Goal: Feedback & Contribution: Contribute content

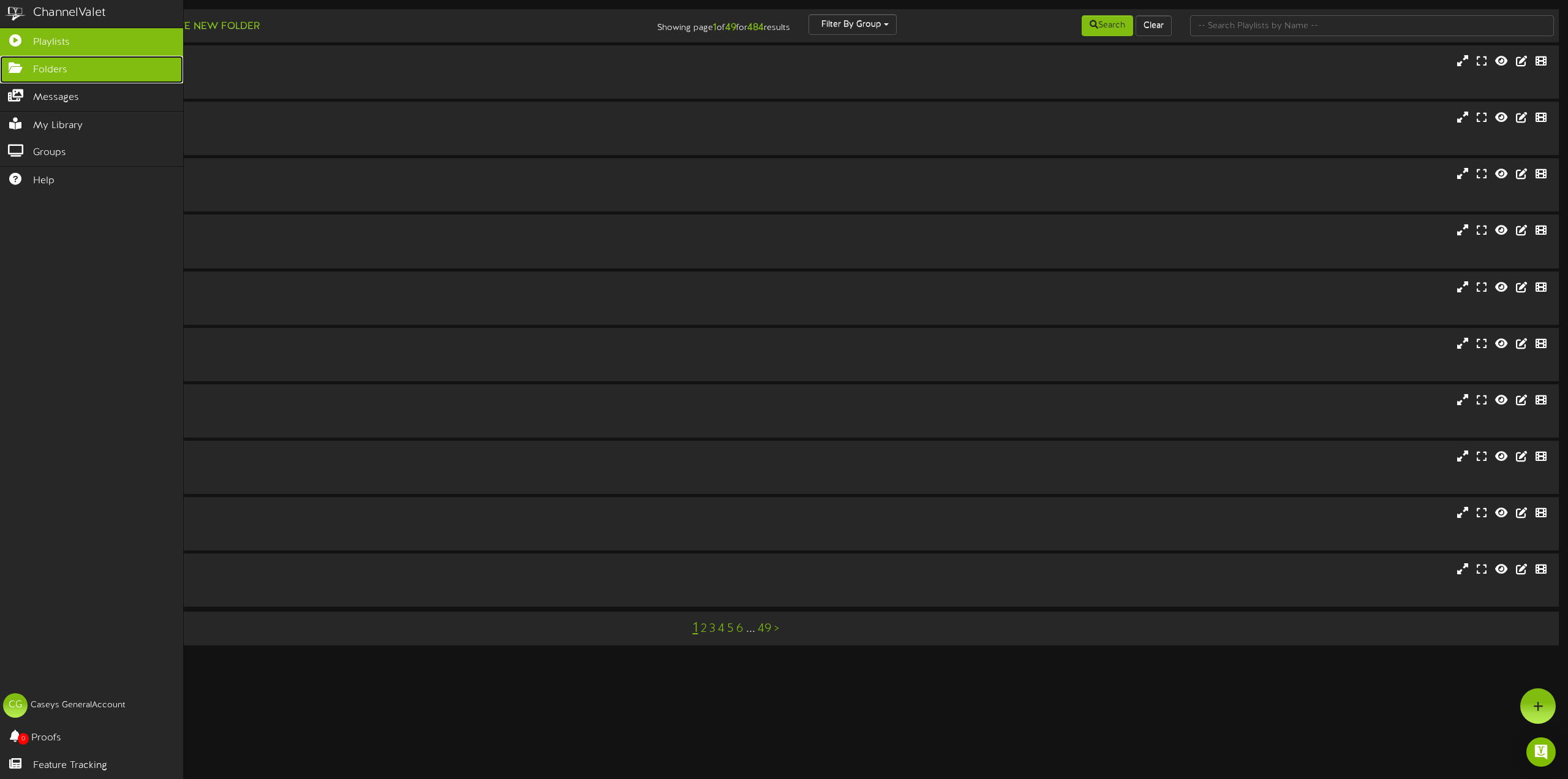
click at [31, 67] on link "Folders" at bounding box center [91, 69] width 183 height 27
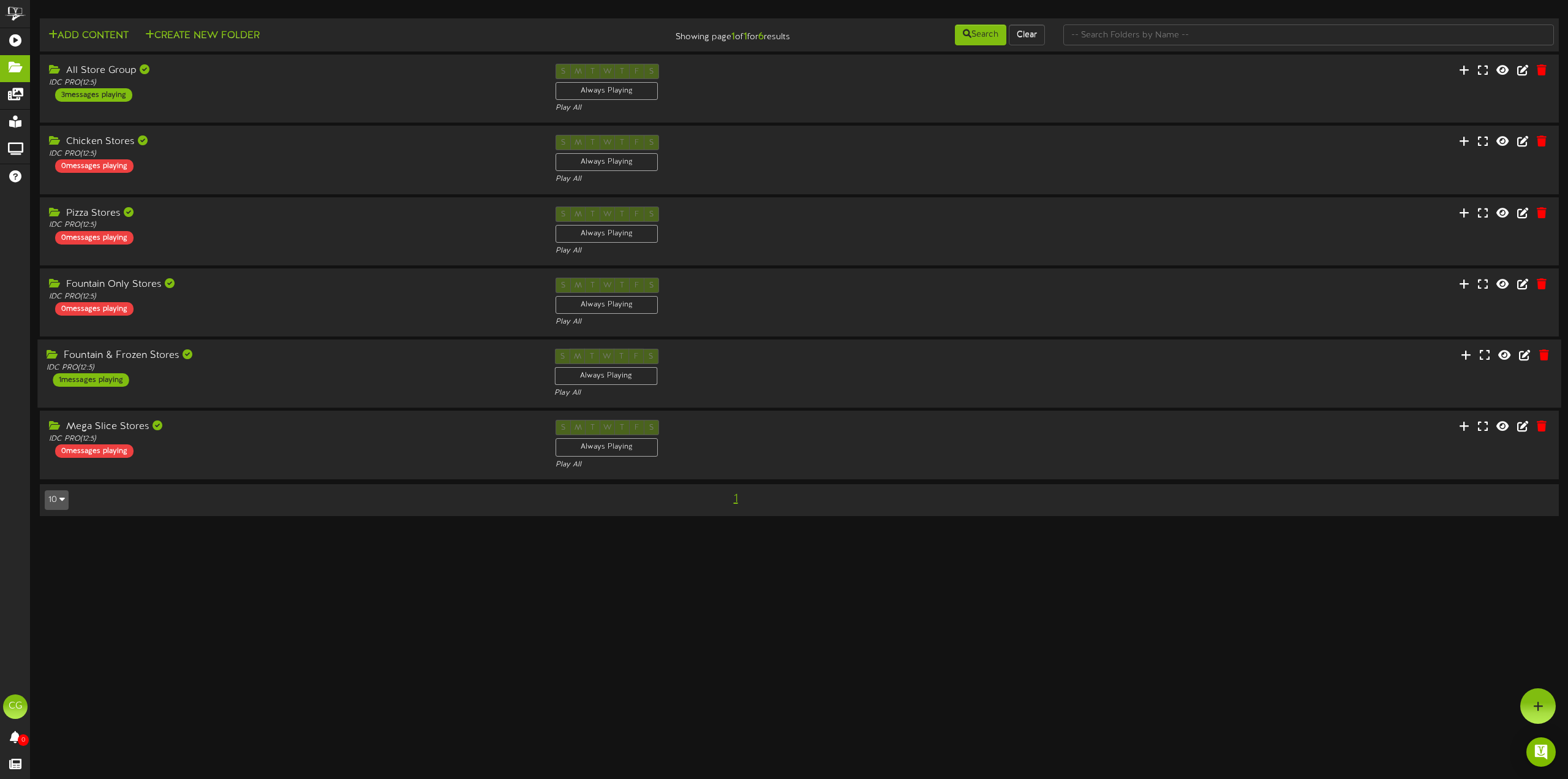
click at [272, 366] on div "IDC PRO ( 12:5 )" at bounding box center [291, 368] width 489 height 11
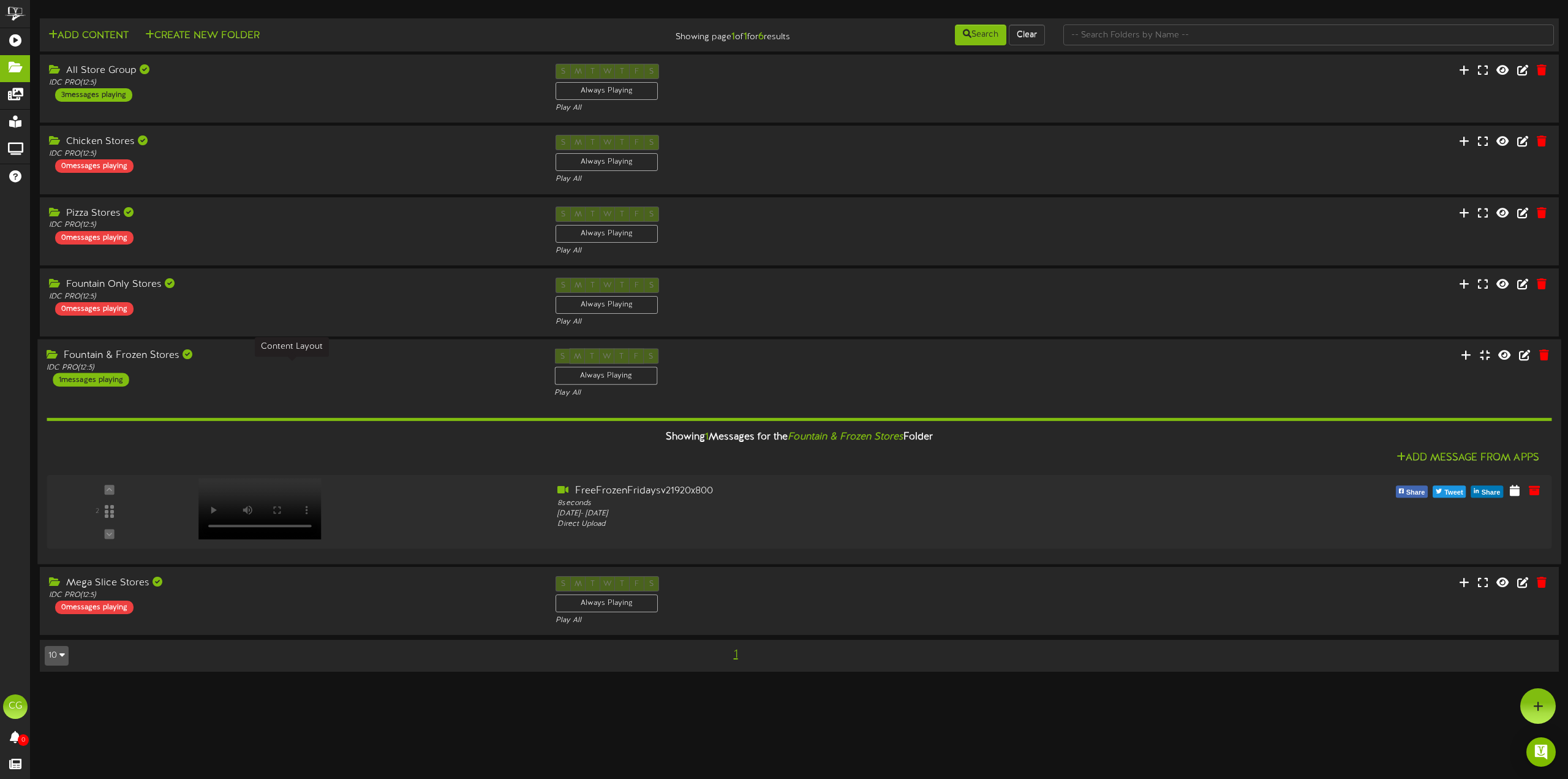
click at [258, 363] on div "IDC PRO ( 12:5 )" at bounding box center [291, 368] width 489 height 11
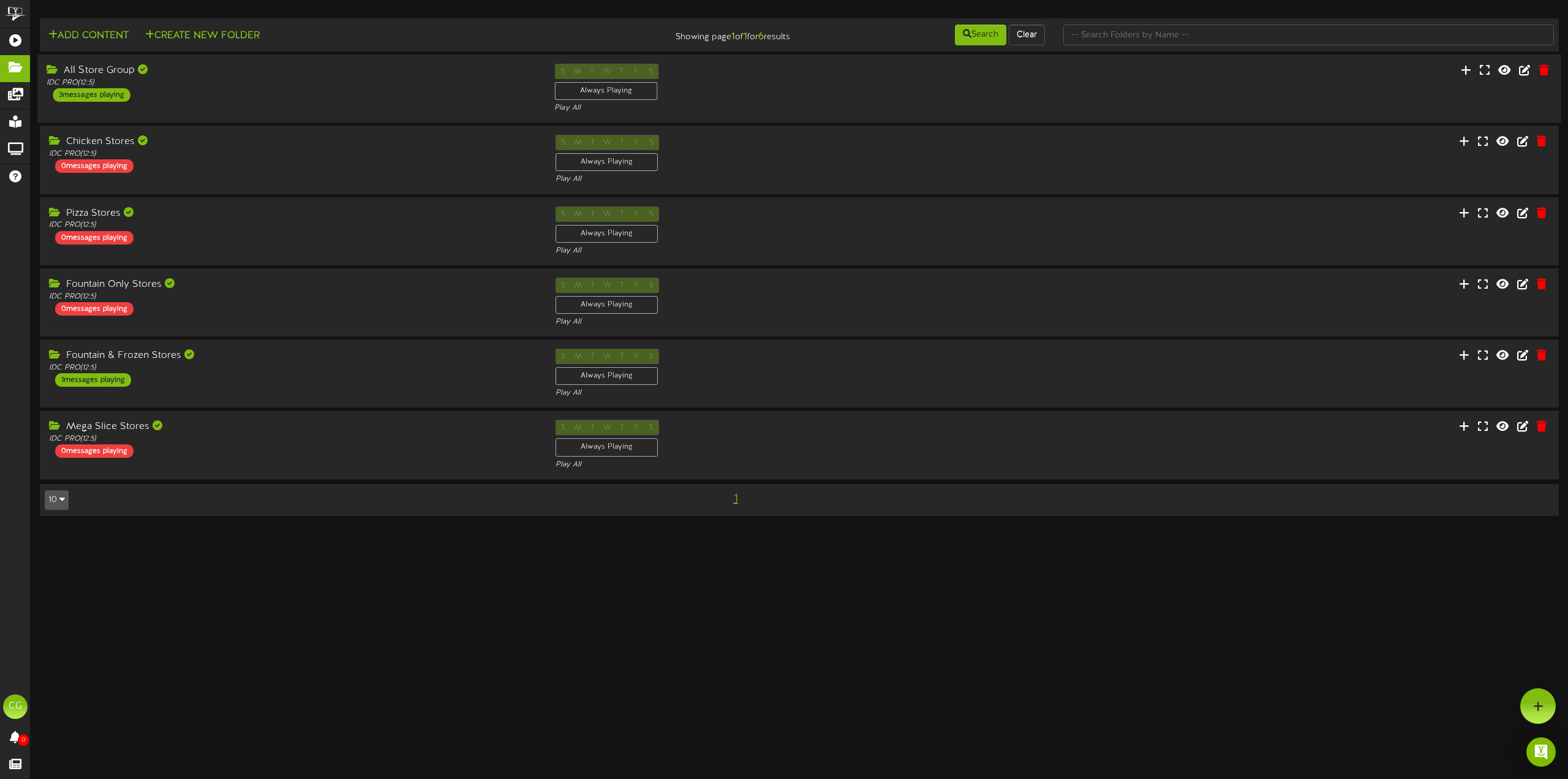
click at [216, 75] on div "All Store Group" at bounding box center [291, 71] width 489 height 14
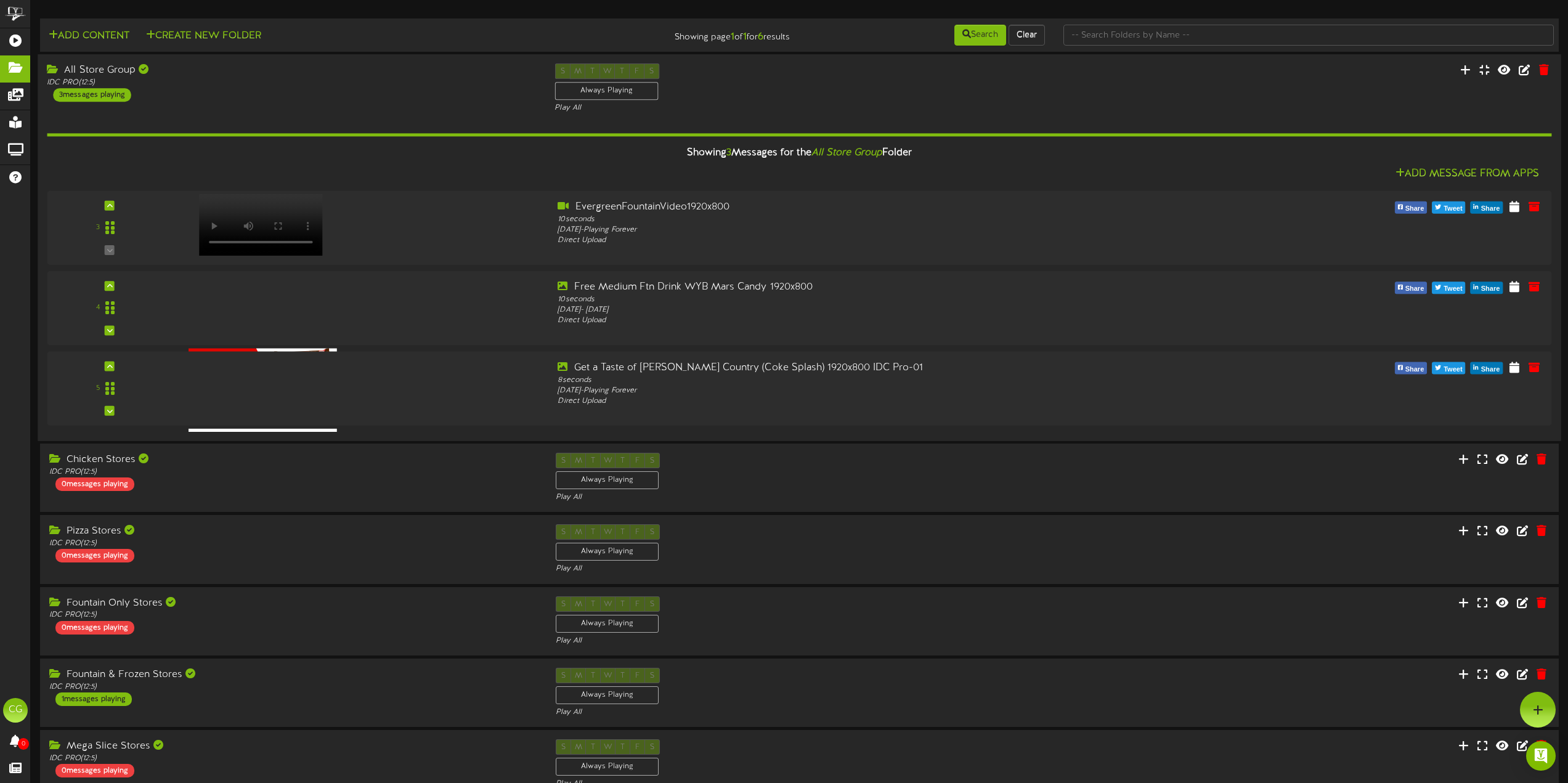
click at [217, 75] on div "All Store Group" at bounding box center [291, 70] width 489 height 14
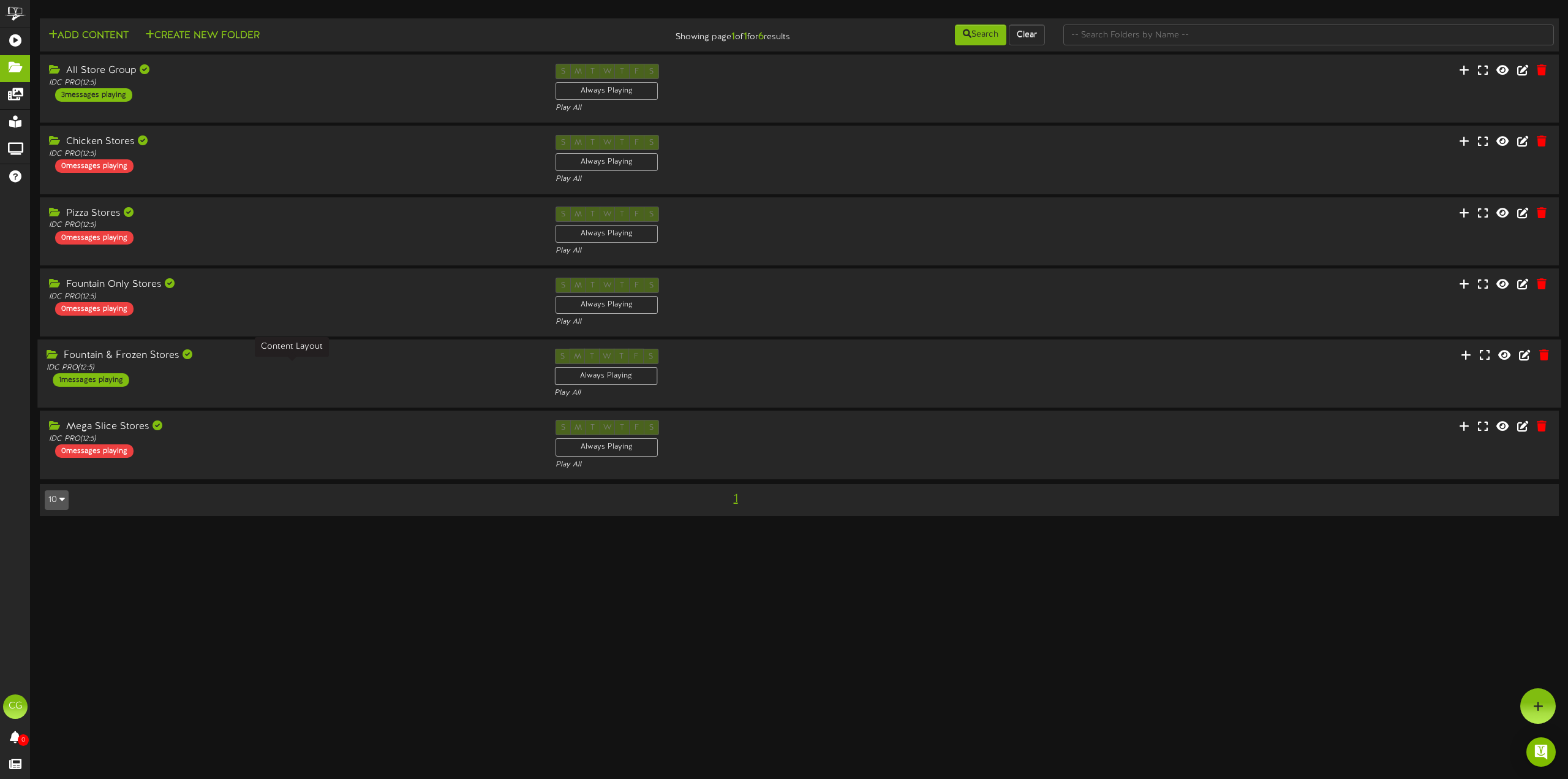
click at [230, 365] on div "IDC PRO ( 12:5 )" at bounding box center [291, 368] width 489 height 11
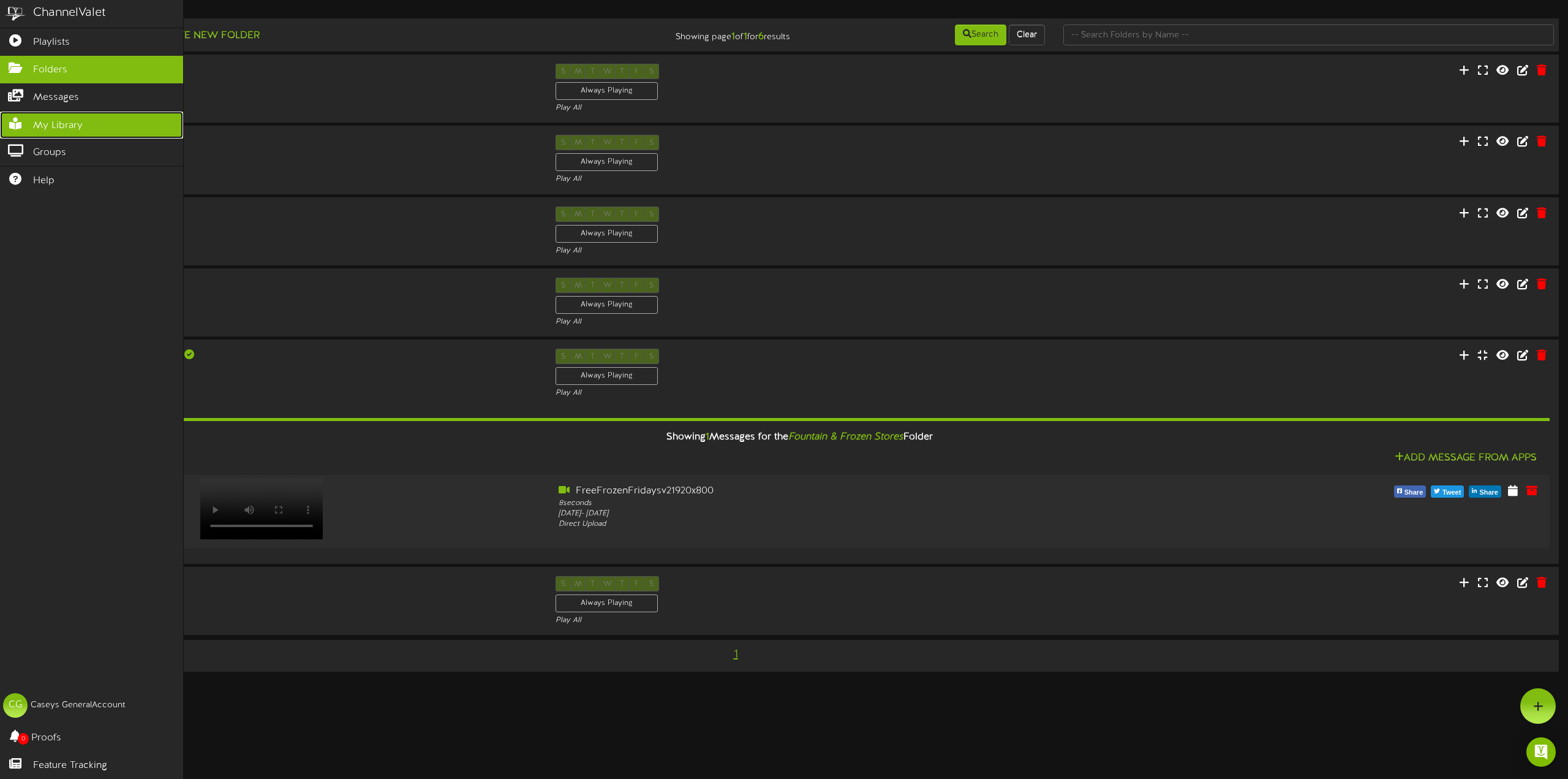
click at [67, 127] on span "My Library" at bounding box center [58, 125] width 50 height 14
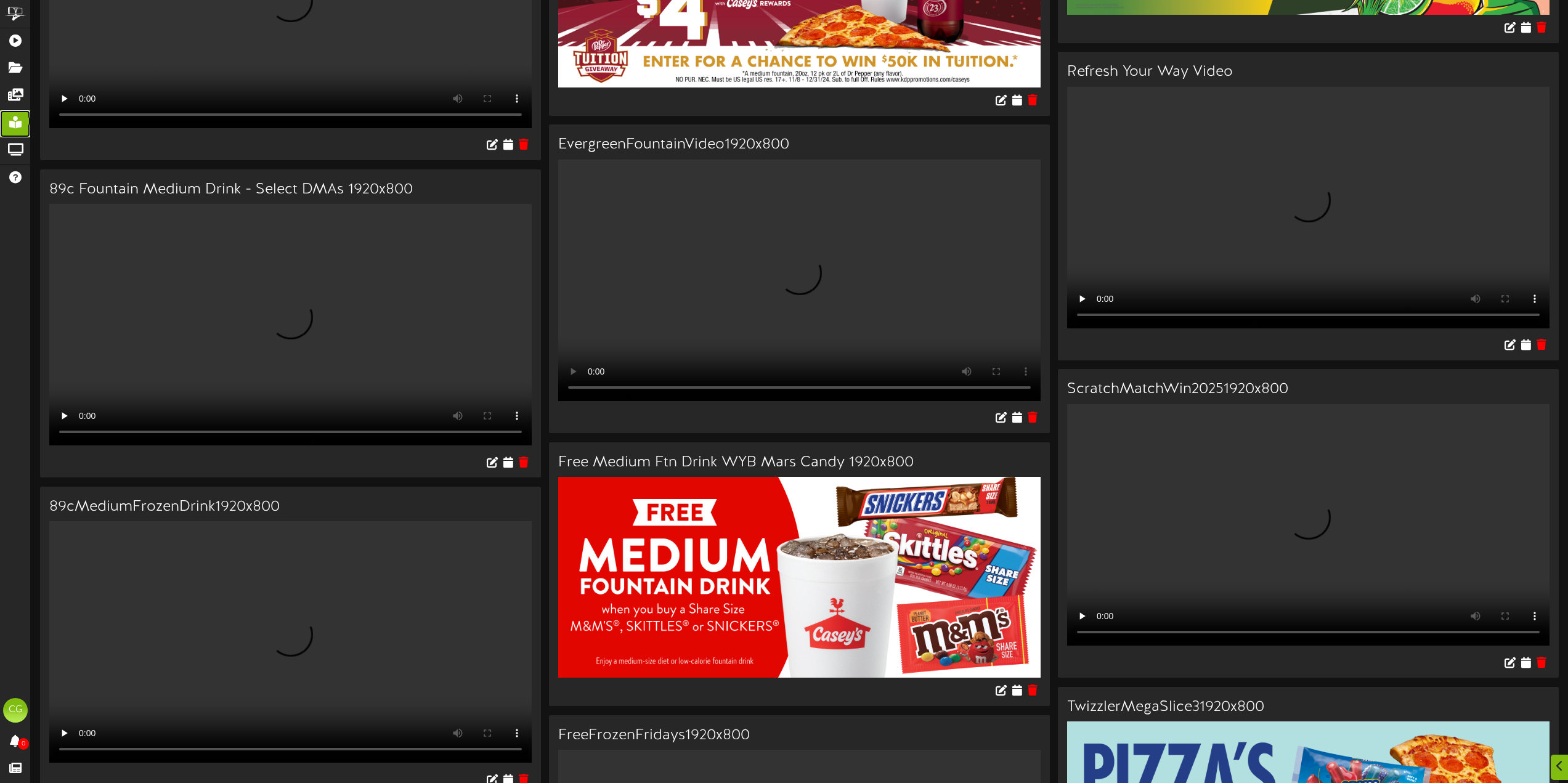
scroll to position [1170, 0]
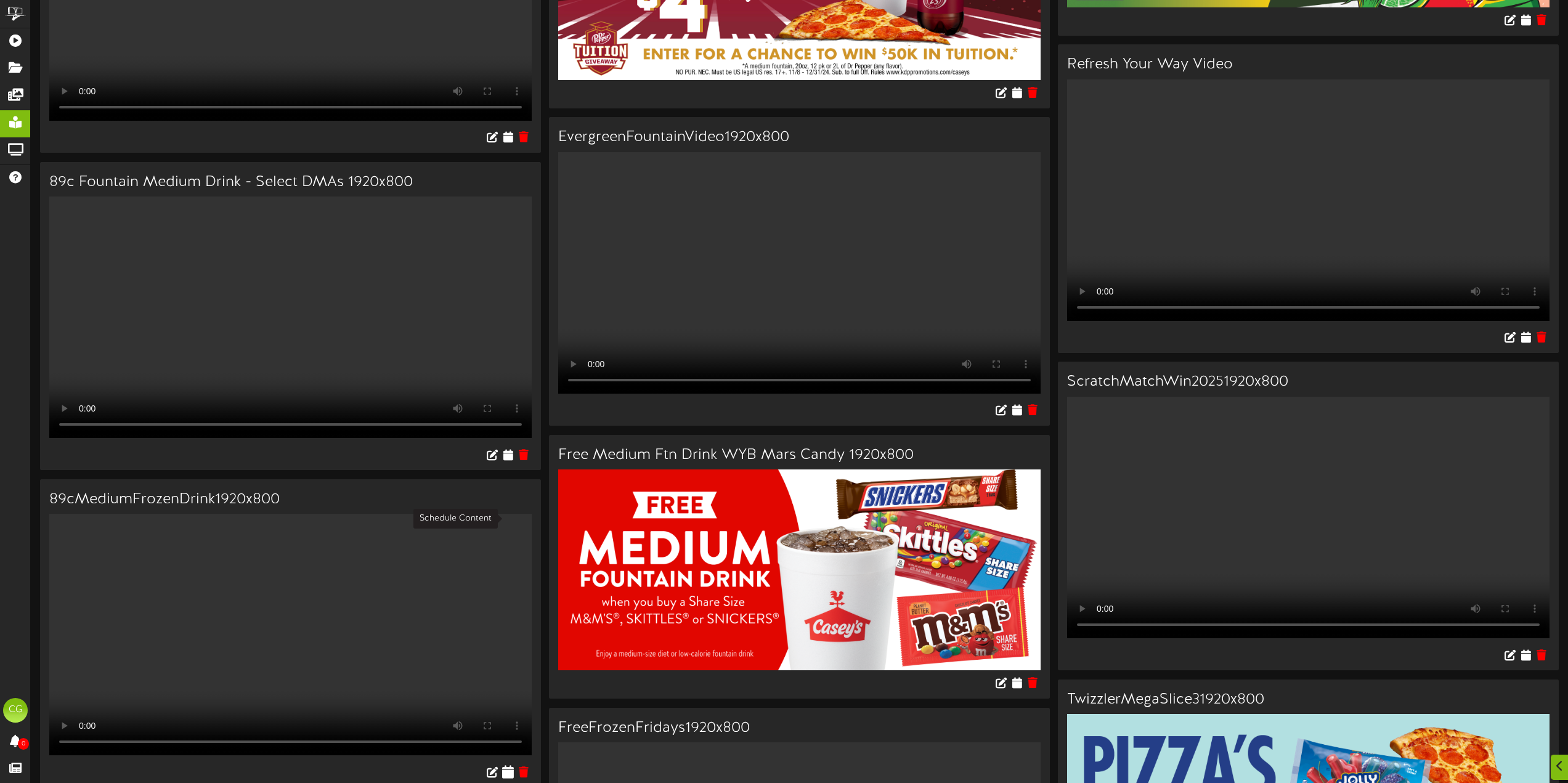
click at [508, 765] on icon at bounding box center [508, 772] width 12 height 14
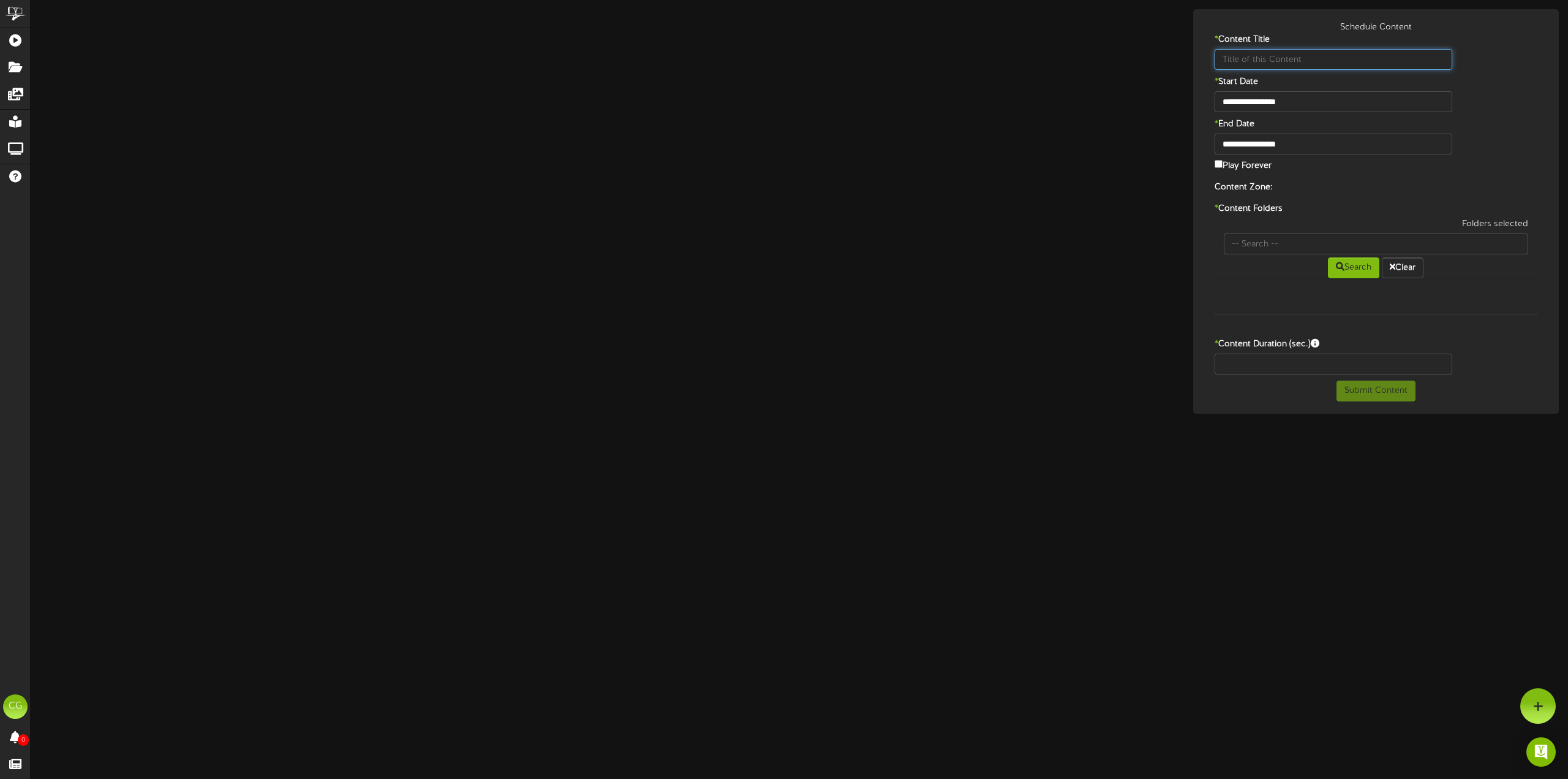
click at [1245, 62] on input "text" at bounding box center [1333, 59] width 238 height 21
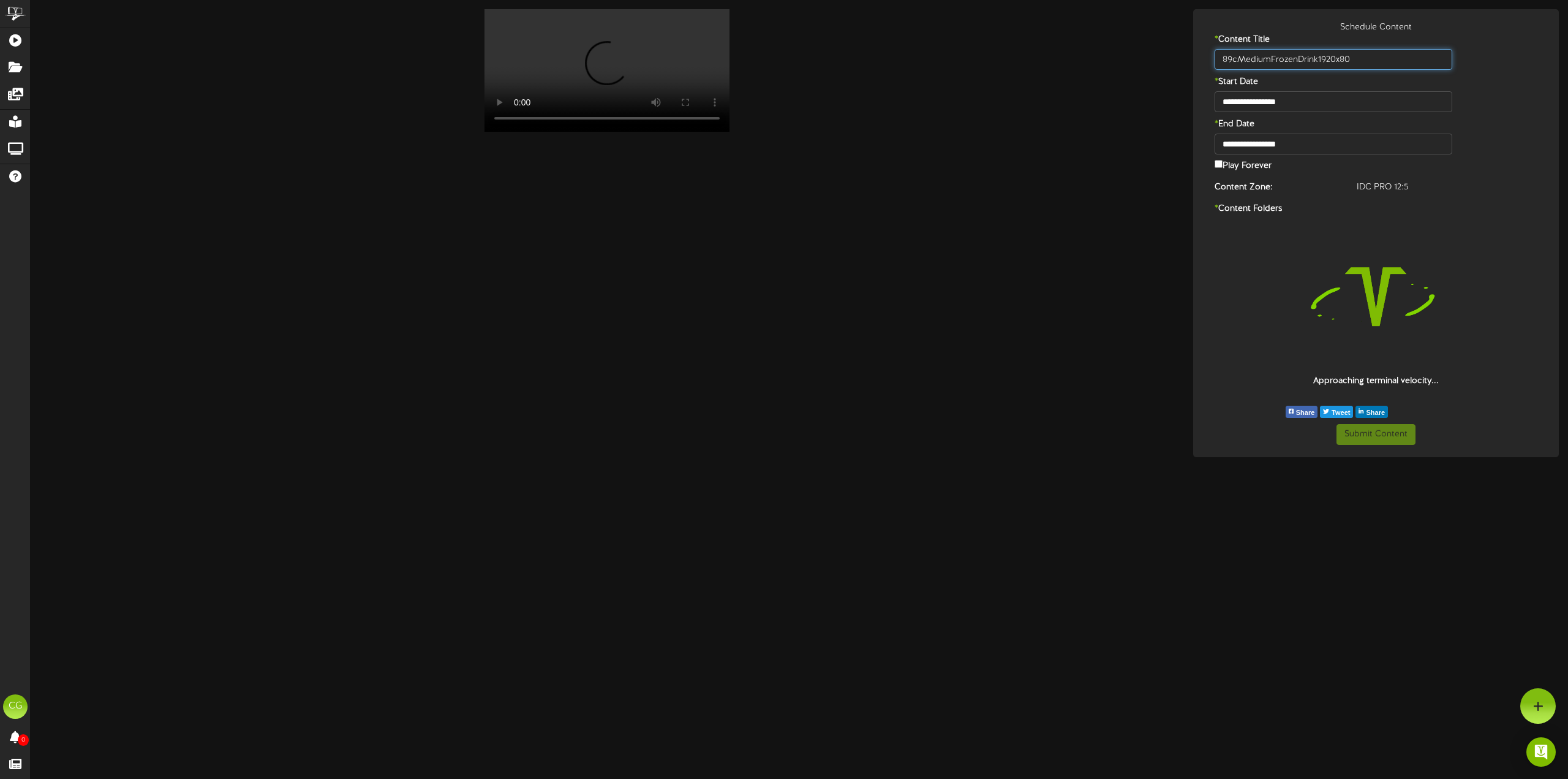
type input "89cMediumFrozenDrink1920x80"
click at [1308, 105] on input "**********" at bounding box center [1333, 101] width 238 height 21
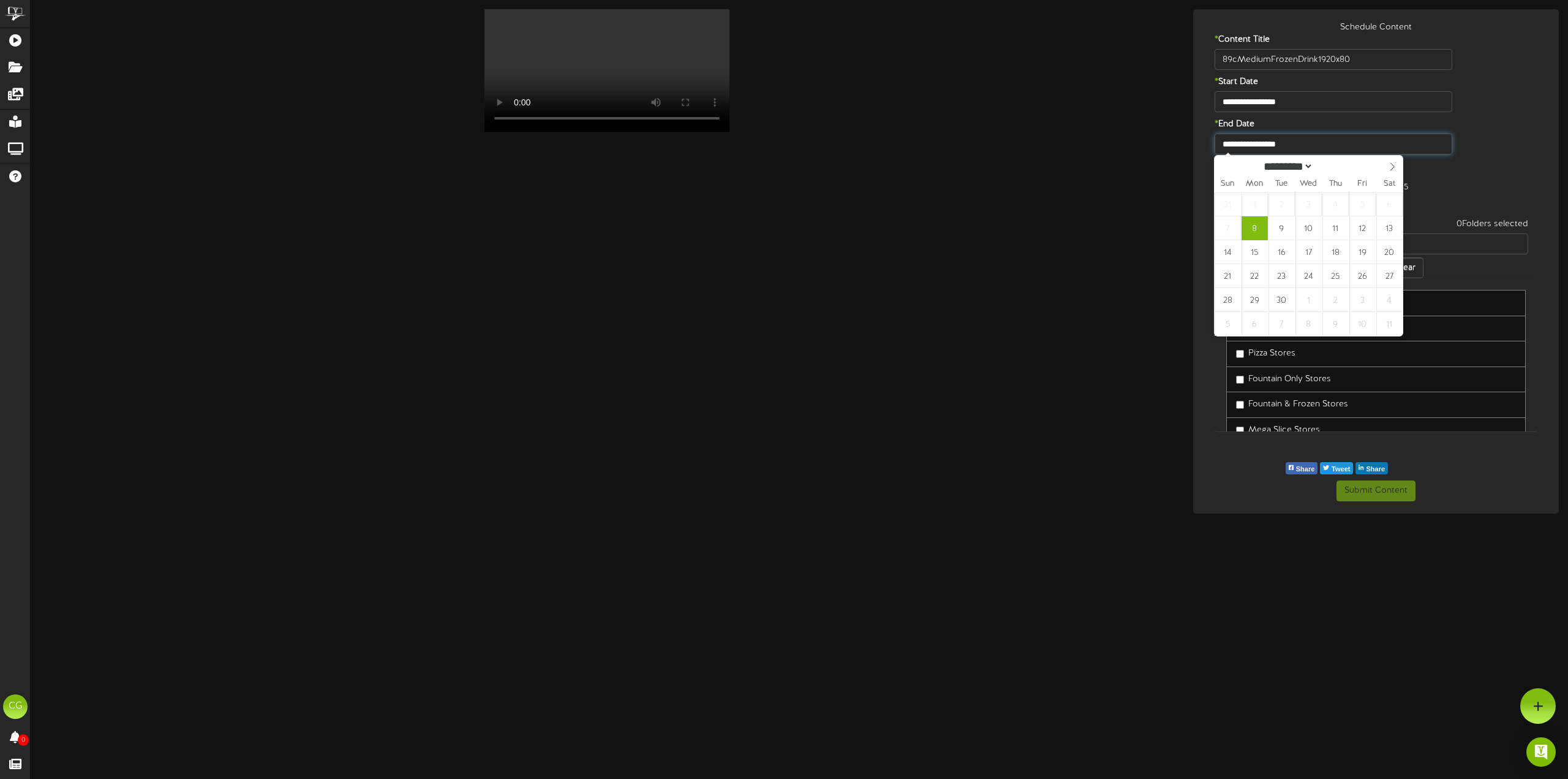
click at [1308, 149] on input "**********" at bounding box center [1333, 144] width 238 height 21
click at [1397, 164] on span at bounding box center [1391, 165] width 21 height 21
select select "**"
click at [1394, 169] on icon at bounding box center [1392, 167] width 9 height 9
type input "**********"
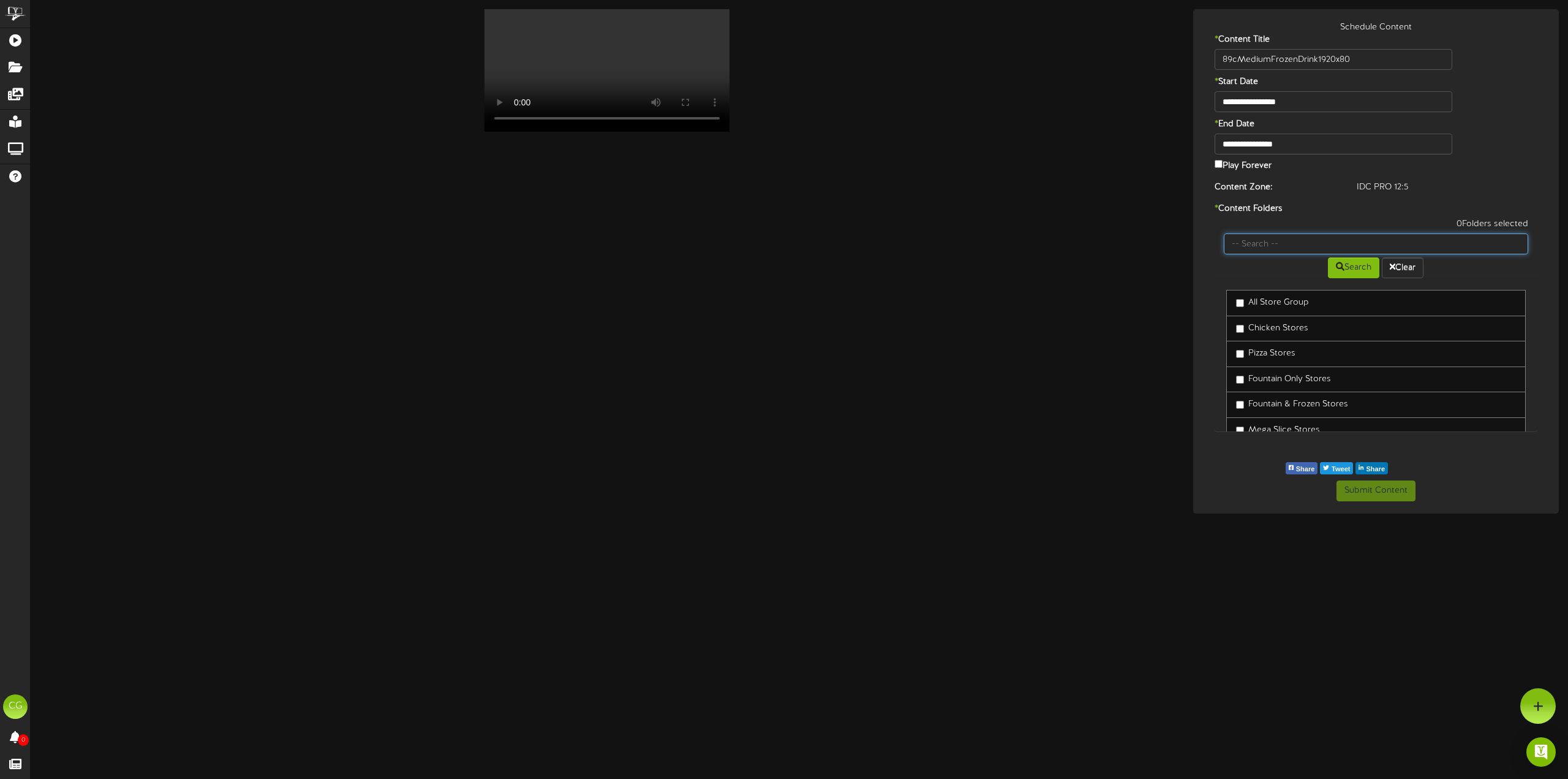
click at [1257, 242] on input "text" at bounding box center [1376, 243] width 305 height 21
click at [1479, 268] on div "Search Clear" at bounding box center [1376, 266] width 323 height 24
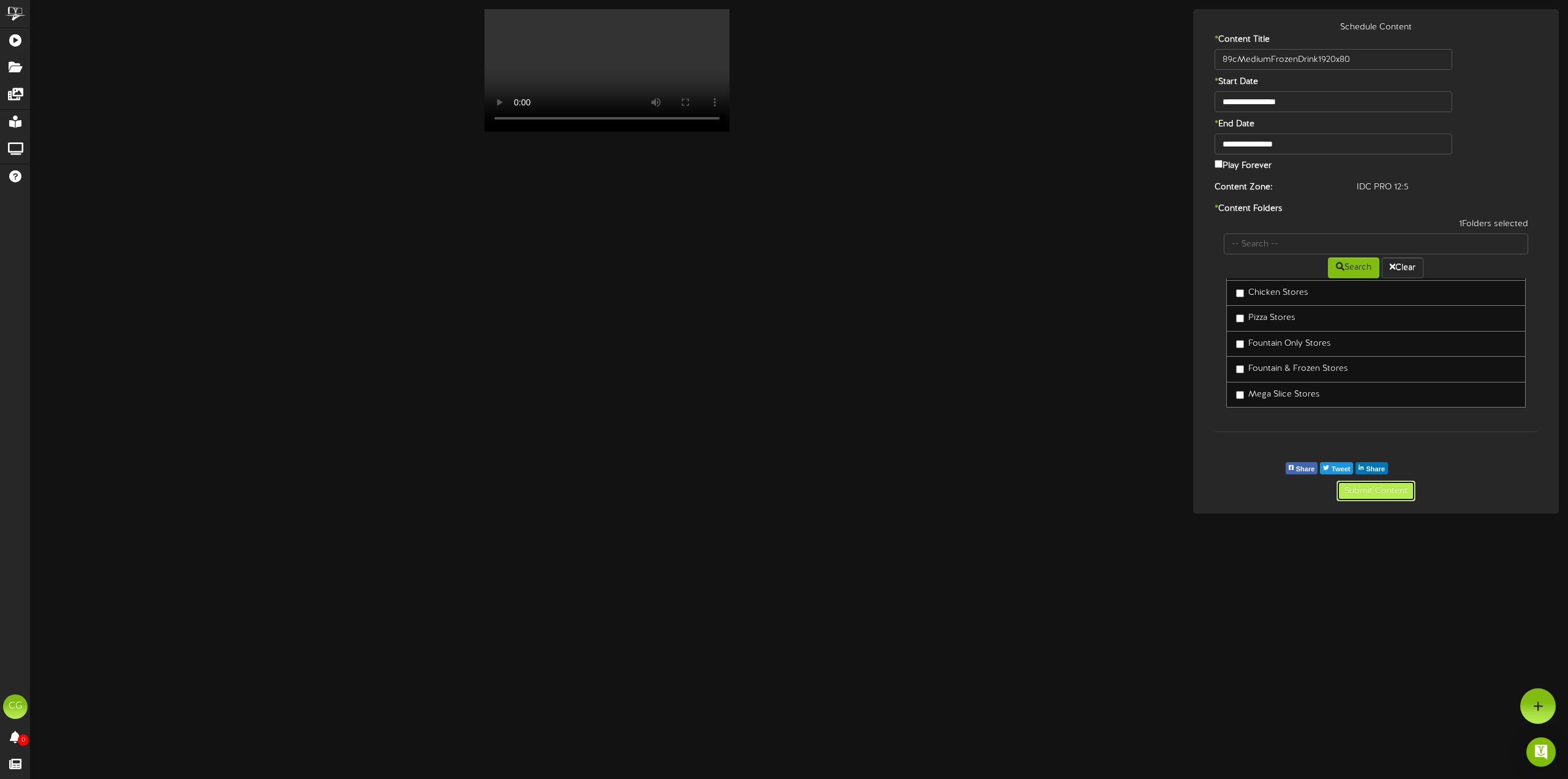
click at [1378, 491] on button "Submit Content" at bounding box center [1376, 491] width 79 height 21
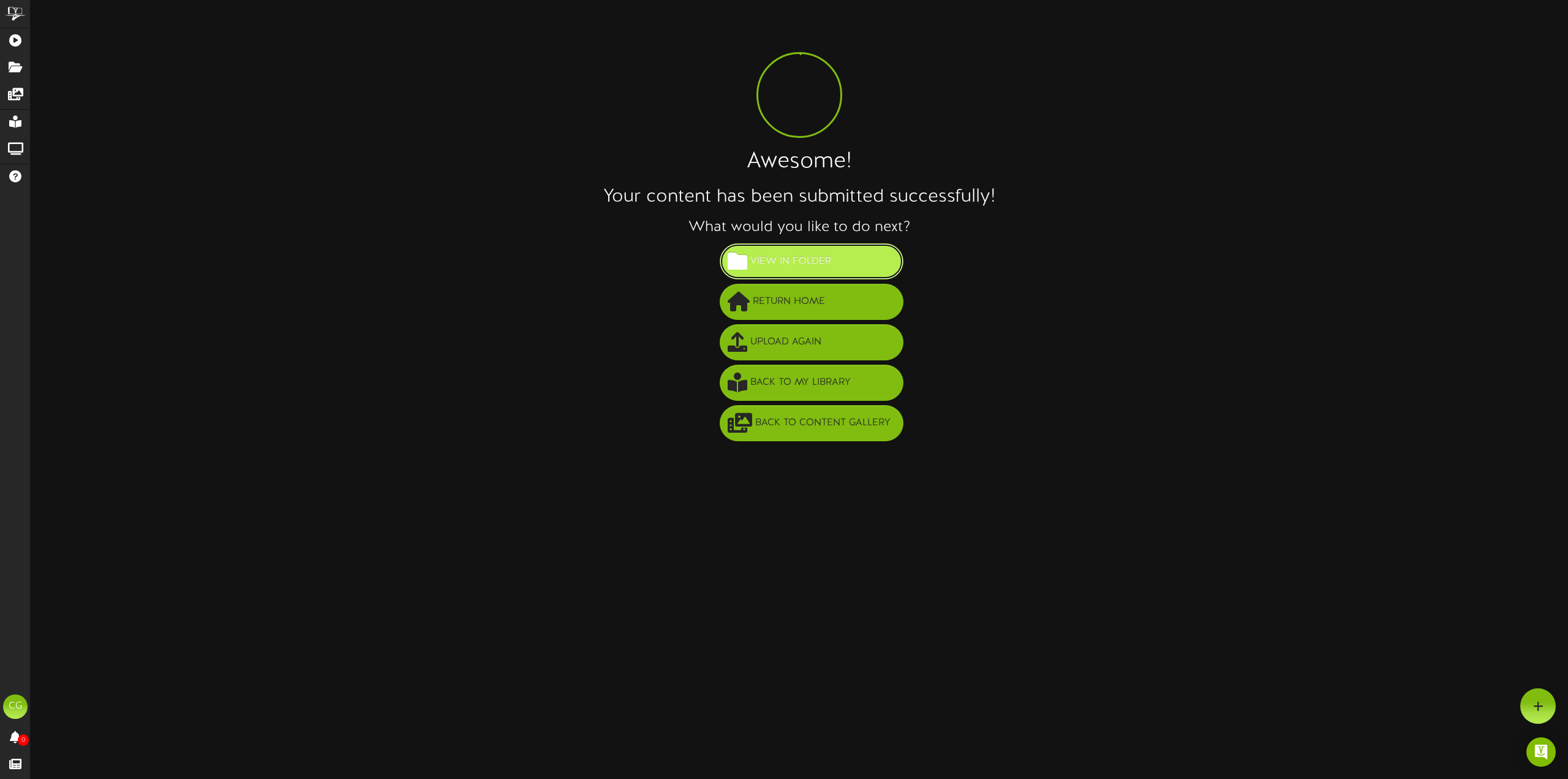
click at [793, 263] on span "View in Folder" at bounding box center [790, 261] width 87 height 20
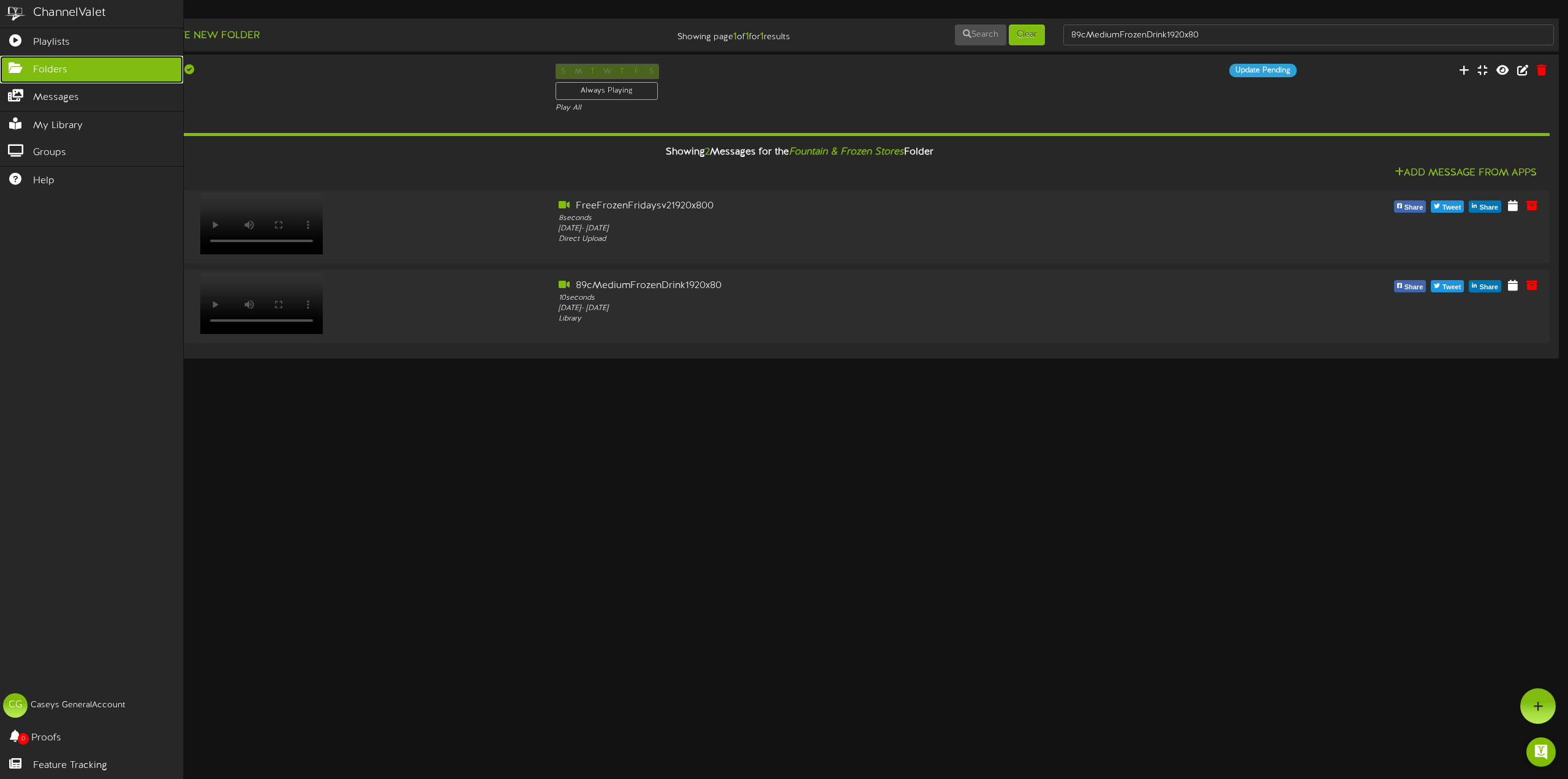
click at [59, 64] on span "Folders" at bounding box center [50, 70] width 34 height 14
click at [51, 36] on span "Playlists" at bounding box center [51, 42] width 37 height 14
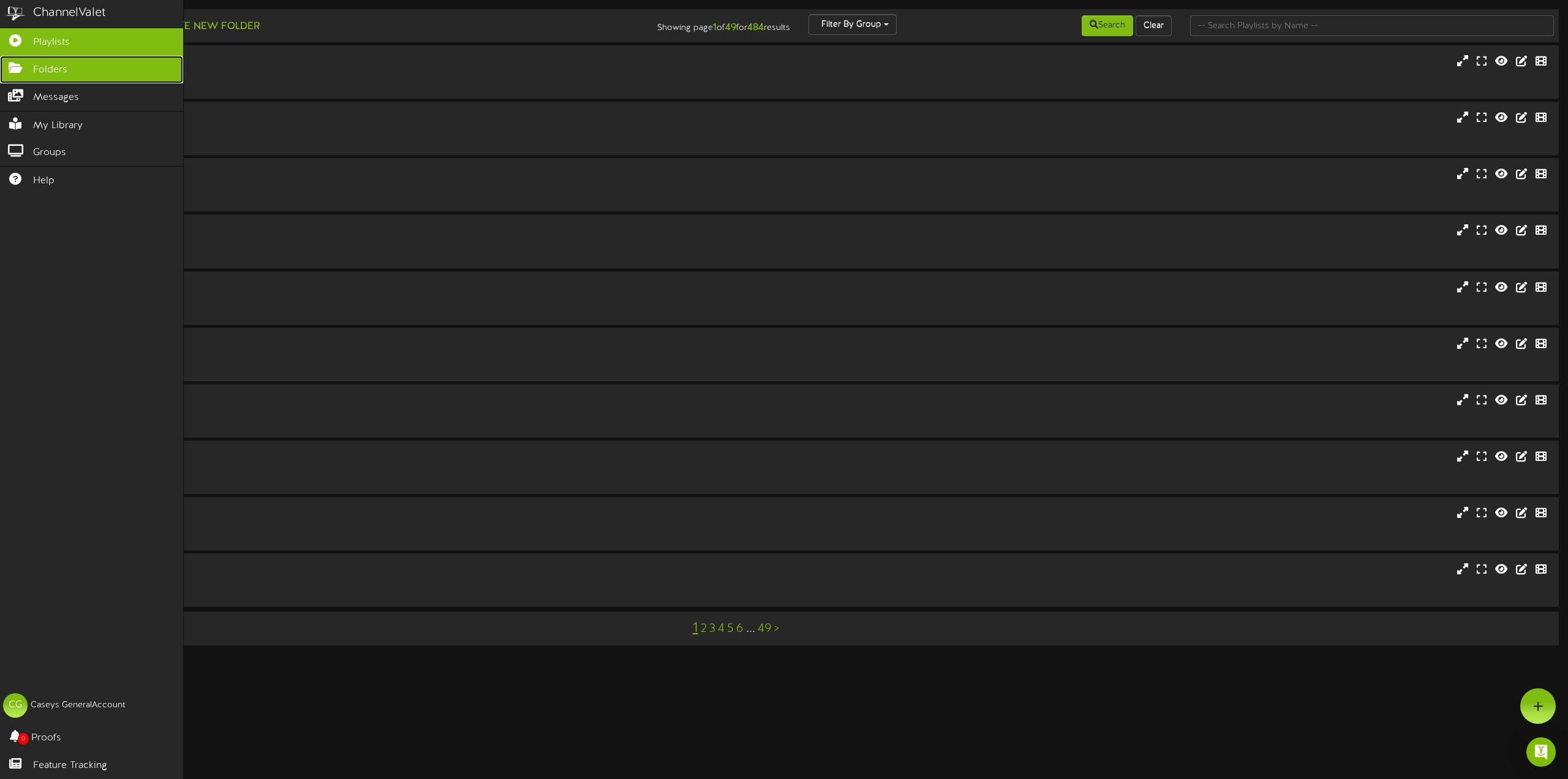
click at [52, 64] on span "Folders" at bounding box center [50, 70] width 34 height 14
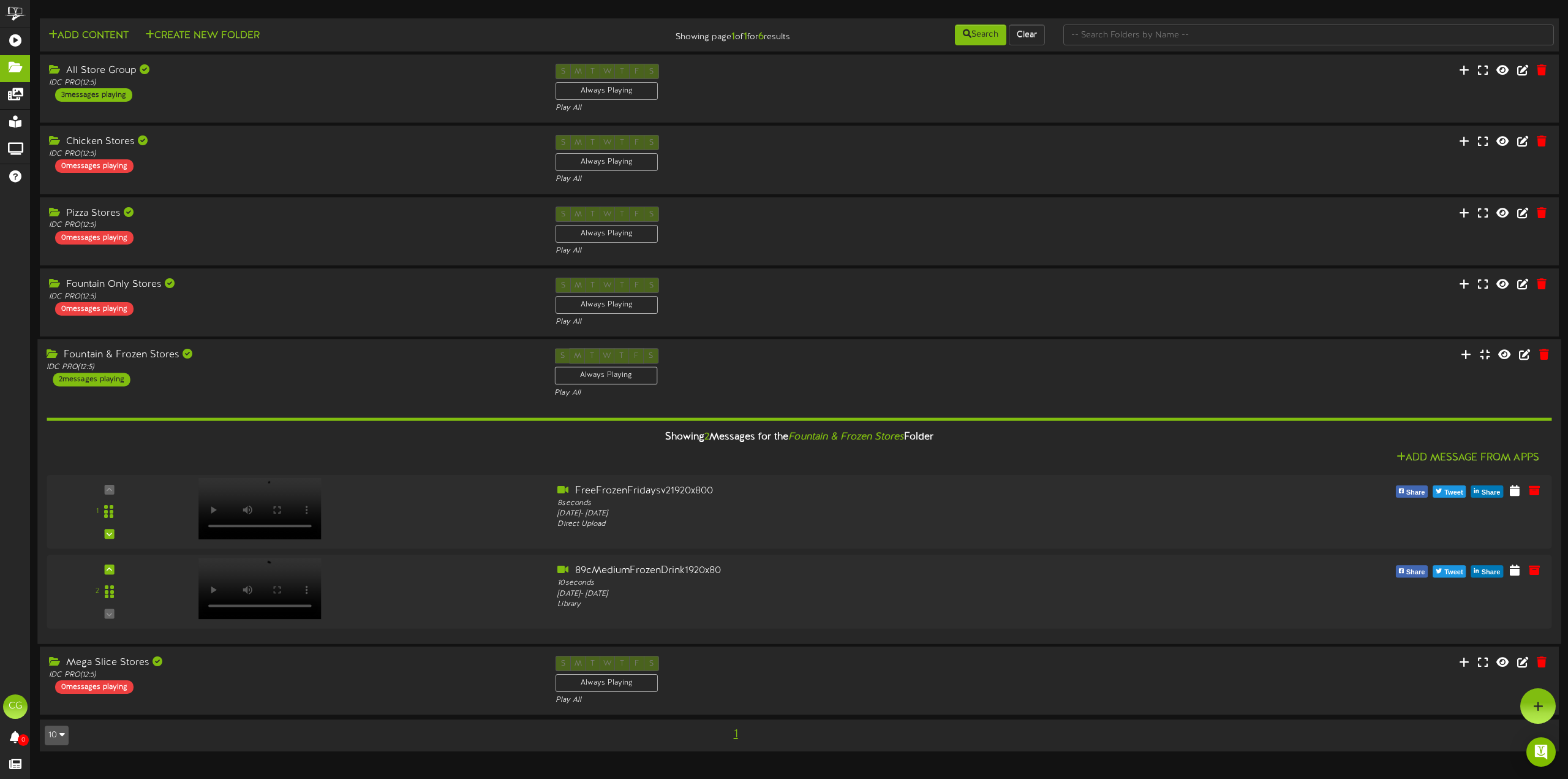
click at [282, 361] on div "Fountain & Frozen Stores" at bounding box center [291, 355] width 489 height 14
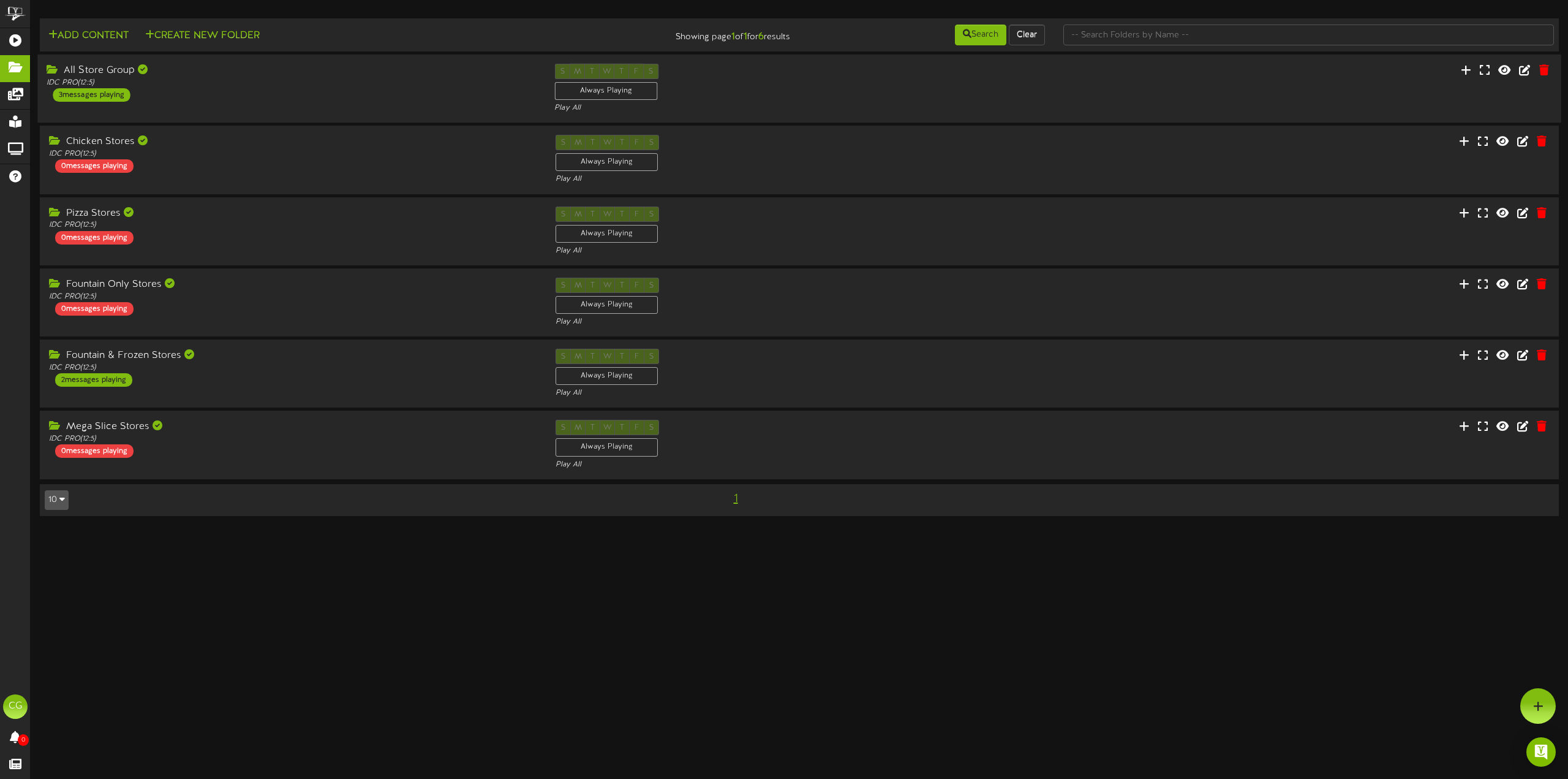
click at [208, 77] on div "All Store Group" at bounding box center [291, 71] width 489 height 14
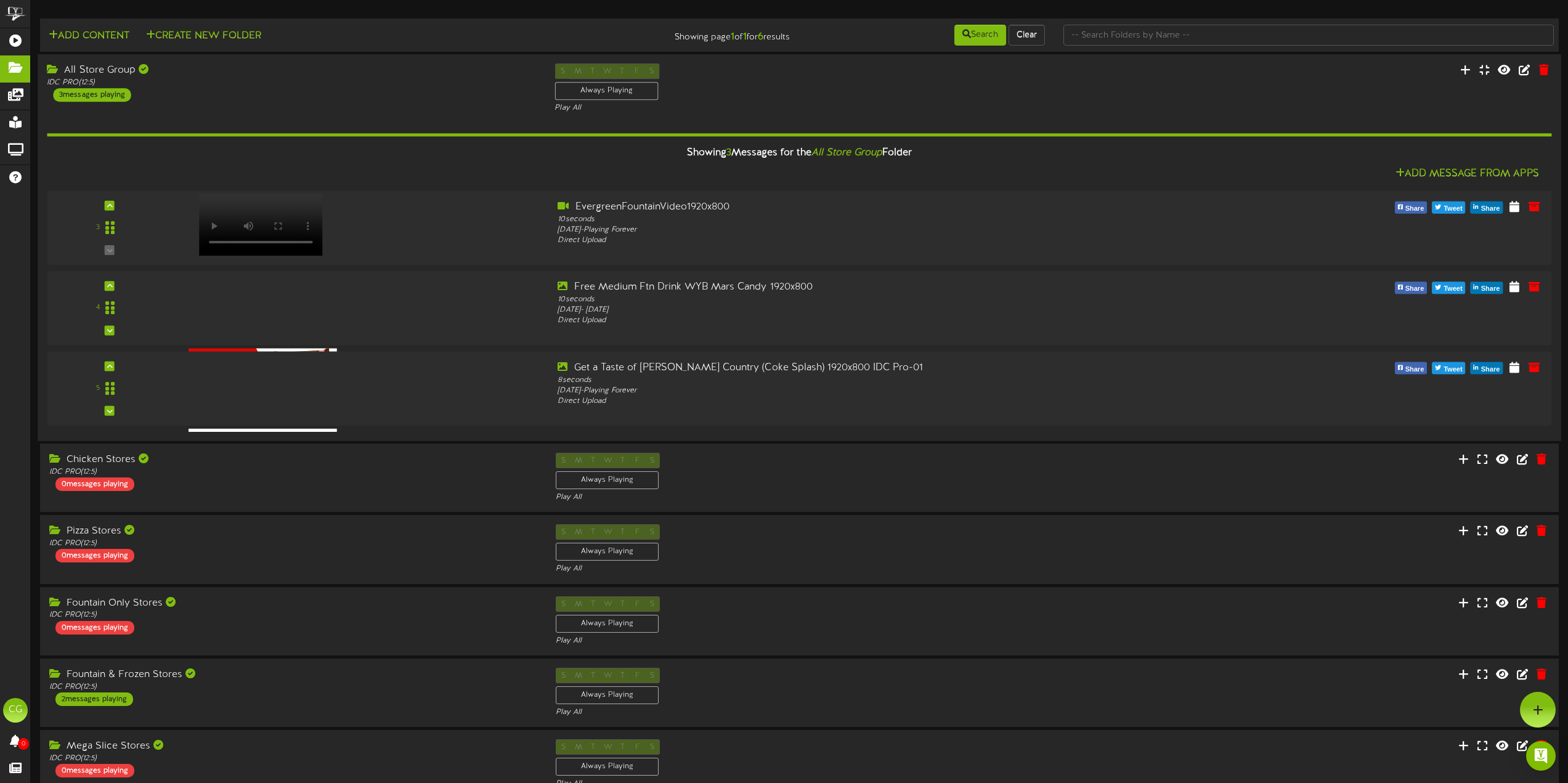
click at [228, 77] on div "All Store Group" at bounding box center [291, 70] width 489 height 14
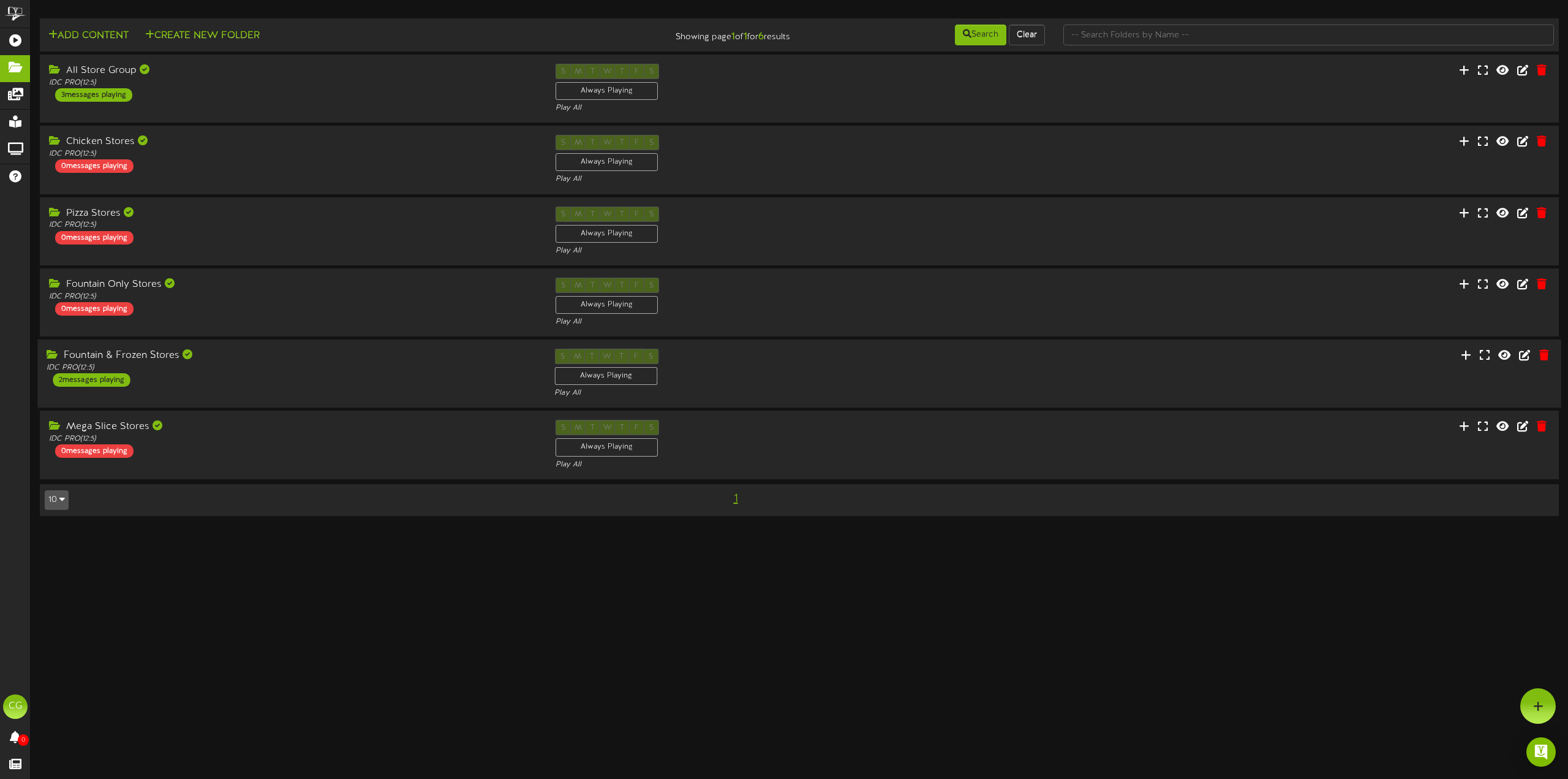
click at [200, 368] on div "IDC PRO ( 12:5 )" at bounding box center [291, 368] width 489 height 11
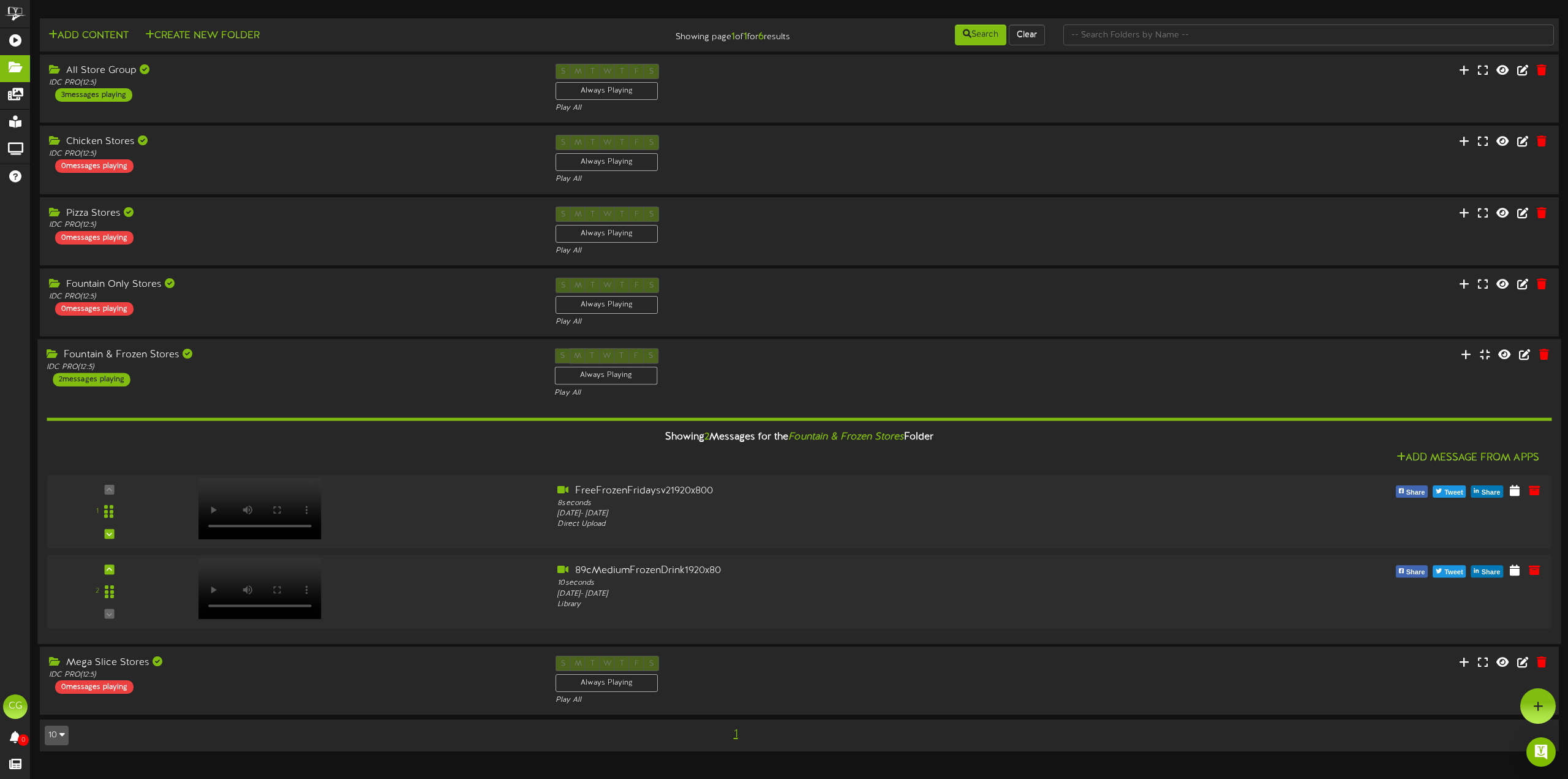
click at [442, 381] on div "Fountain & Frozen Stores IDC PRO ( 12:5 ) 2 messages playing" at bounding box center [291, 367] width 508 height 38
